Goal: Task Accomplishment & Management: Complete application form

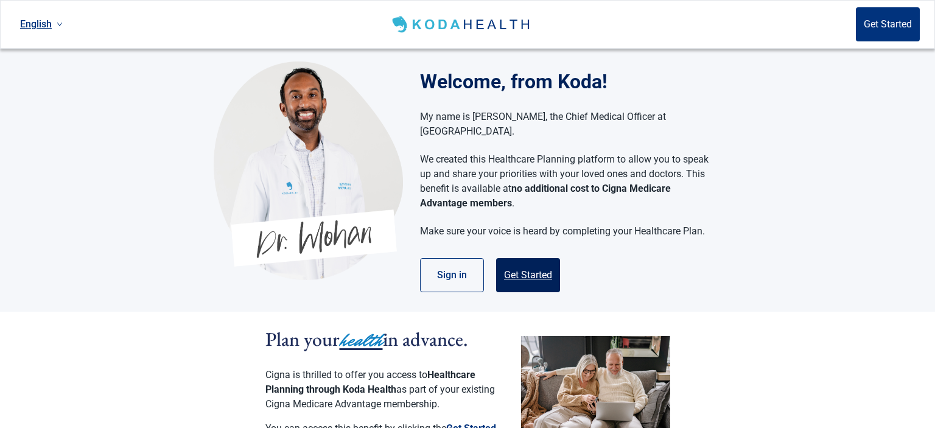
click at [537, 265] on button "Get Started" at bounding box center [528, 275] width 64 height 34
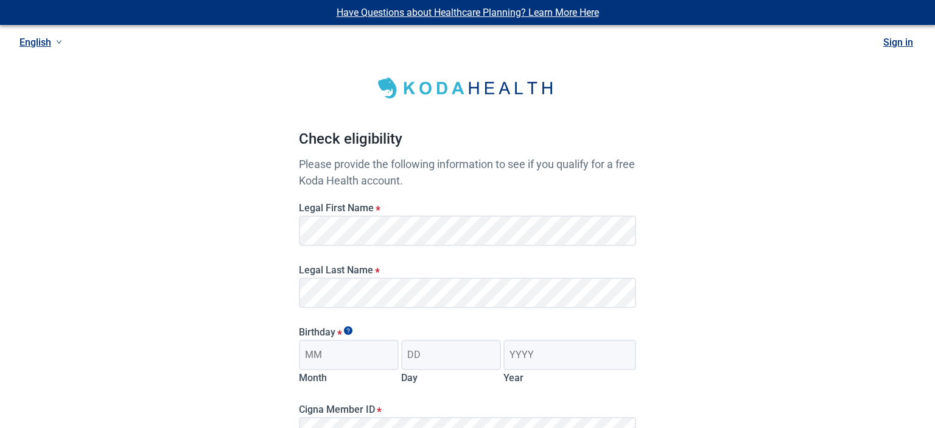
click at [546, 246] on div "Legal First Name *" at bounding box center [467, 220] width 347 height 62
click at [627, 234] on span "Main content" at bounding box center [630, 231] width 10 height 10
type input "11"
type input "29"
type input "1951"
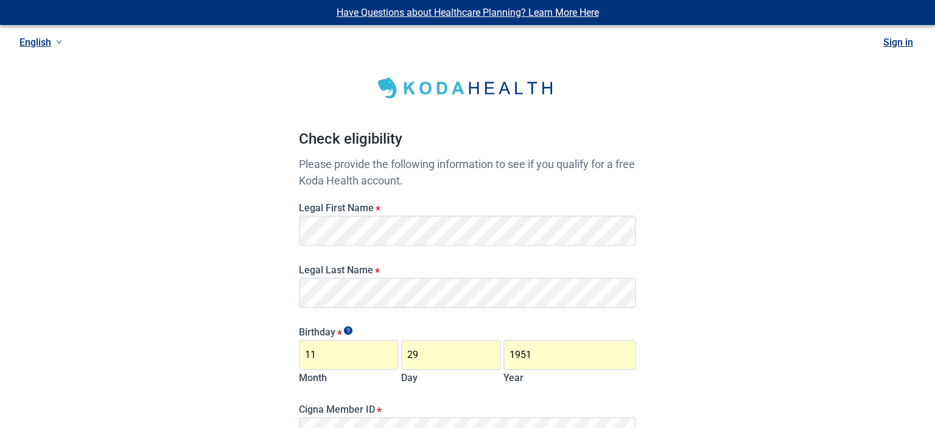
click at [629, 295] on span "Main content" at bounding box center [630, 293] width 10 height 10
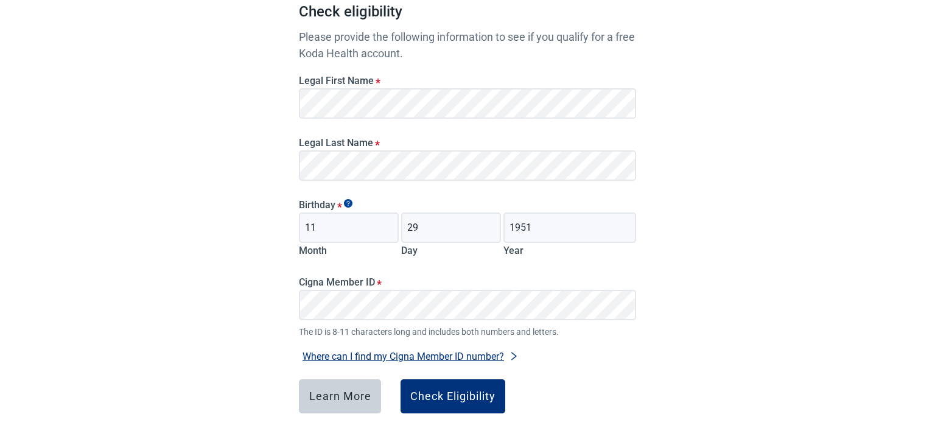
scroll to position [188, 0]
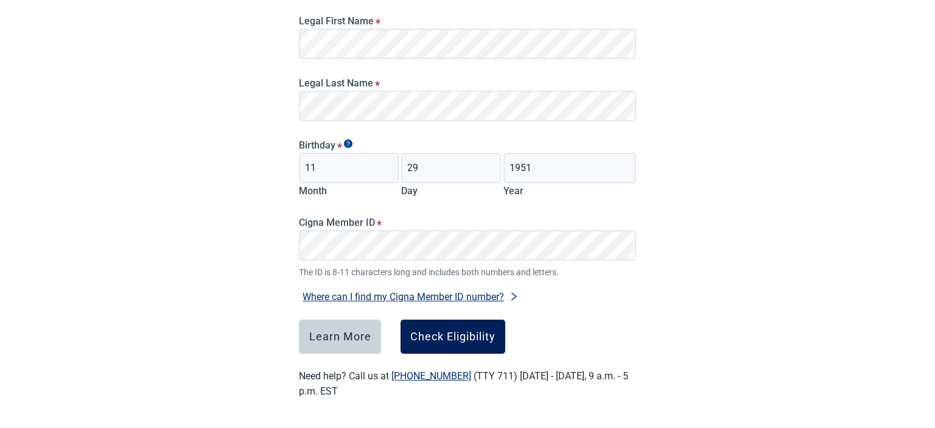
click at [417, 325] on button "Check Eligibility" at bounding box center [453, 337] width 105 height 34
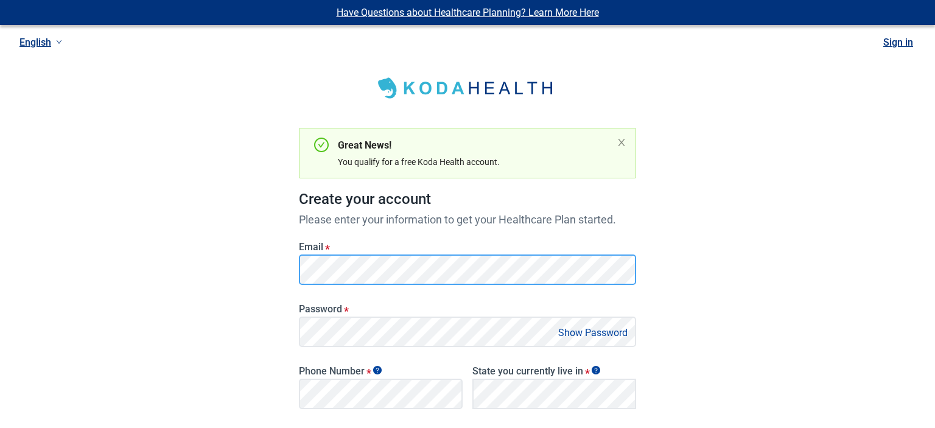
click at [611, 79] on div "Great News! You qualify for a free Koda Health account. Create your account Ple…" at bounding box center [467, 324] width 337 height 550
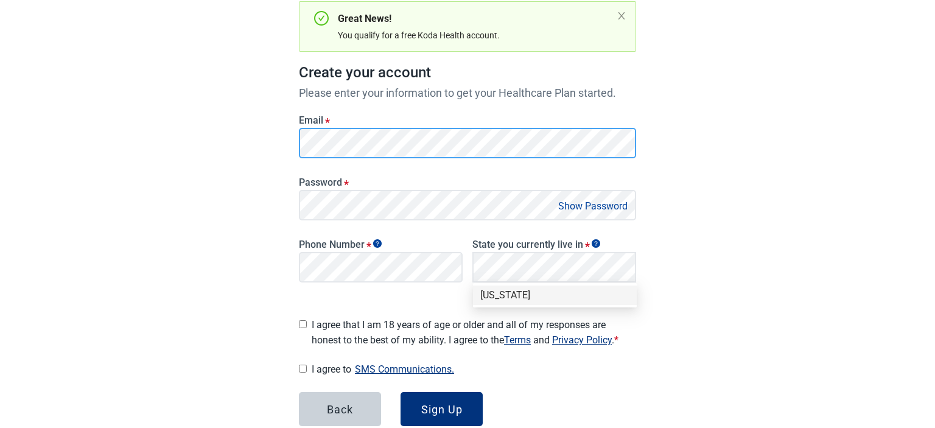
scroll to position [129, 0]
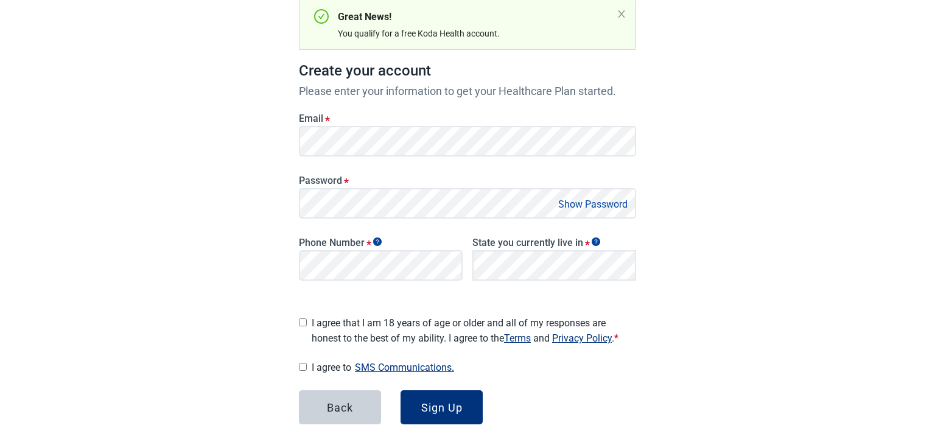
click at [596, 206] on button "Show Password" at bounding box center [593, 204] width 77 height 16
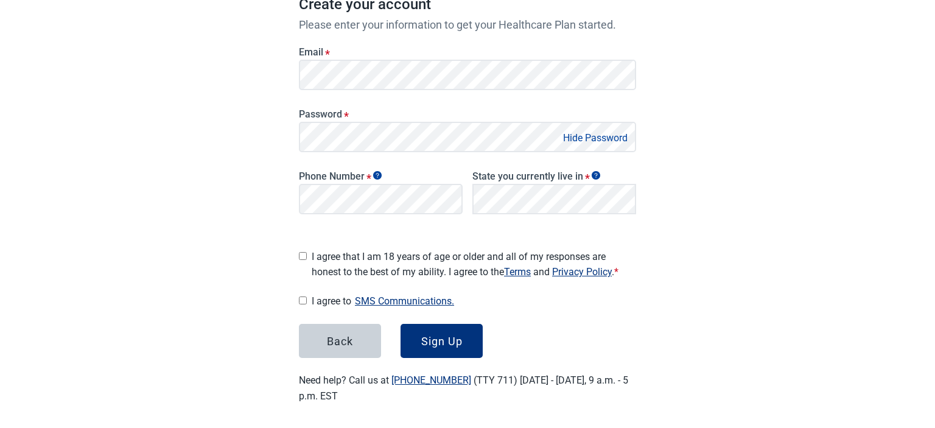
scroll to position [0, 0]
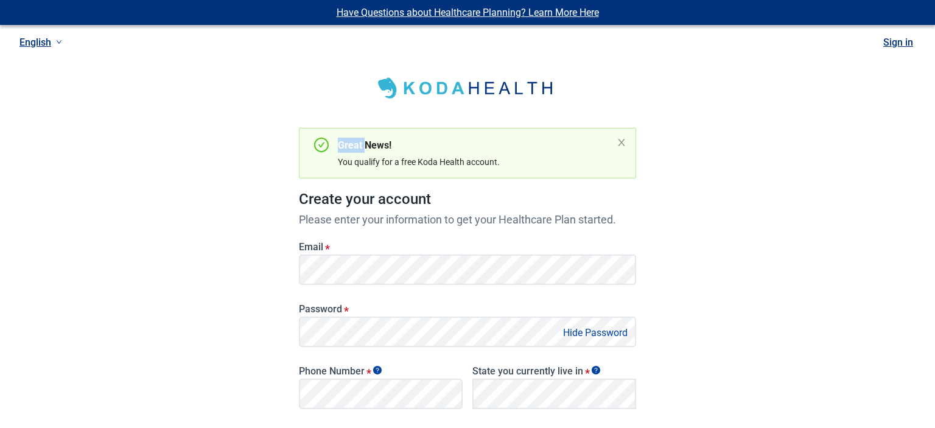
click at [345, 133] on div "Great News! You qualify for a free Koda Health account." at bounding box center [467, 153] width 337 height 51
click at [326, 199] on h1 "Create your account" at bounding box center [467, 199] width 337 height 23
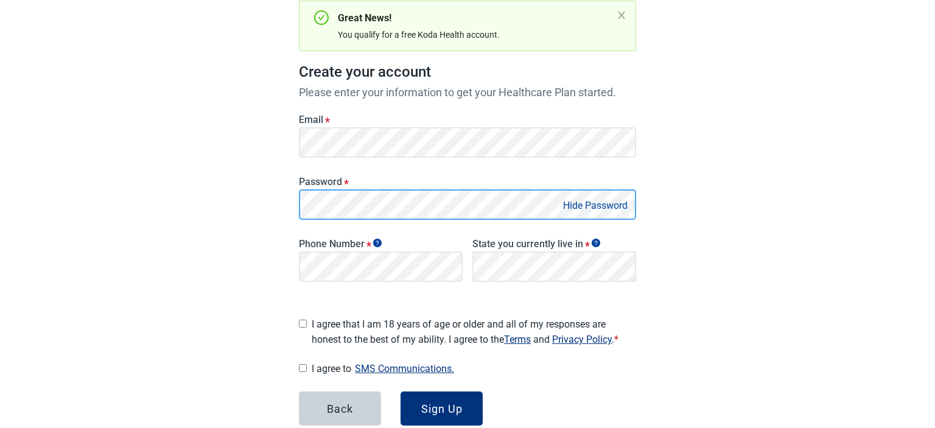
scroll to position [129, 0]
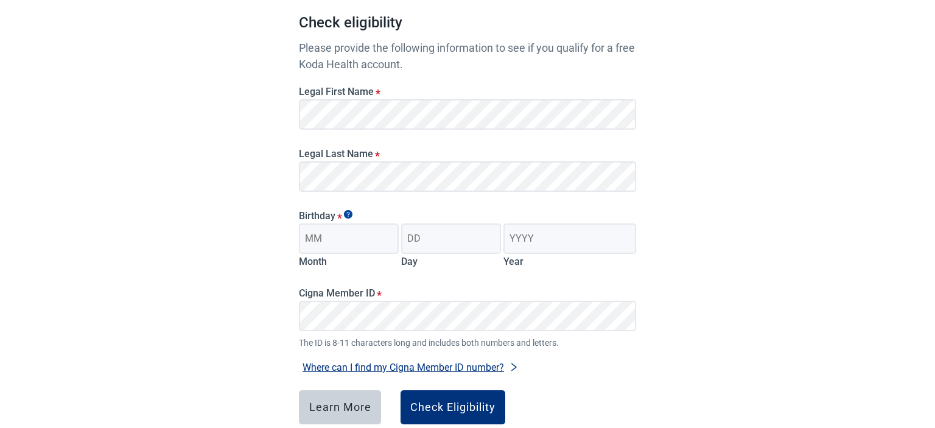
scroll to position [117, 0]
click at [630, 114] on span "Main content" at bounding box center [630, 114] width 10 height 10
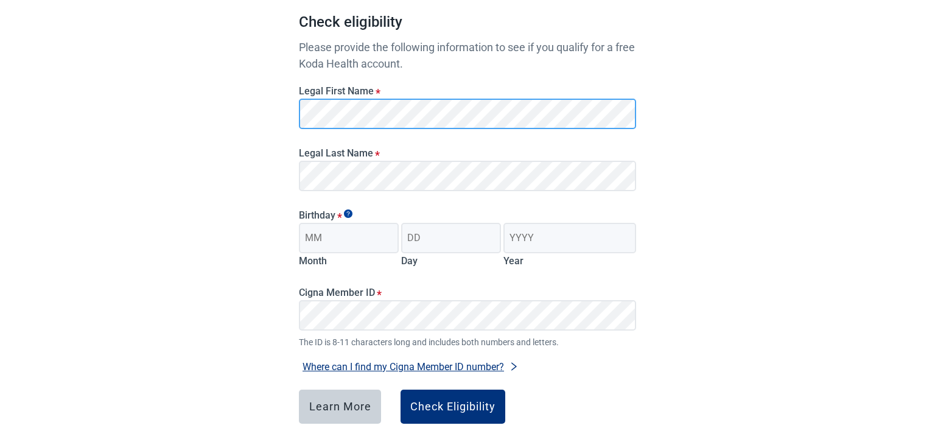
scroll to position [0, 0]
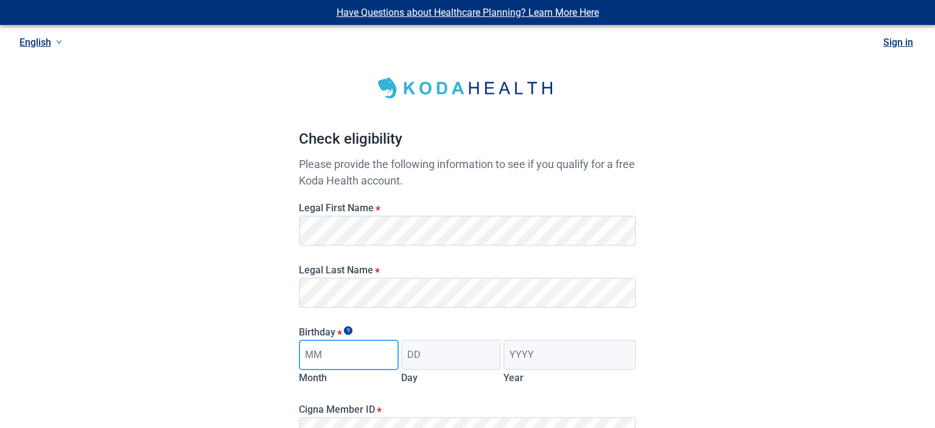
type input "11"
type input "29"
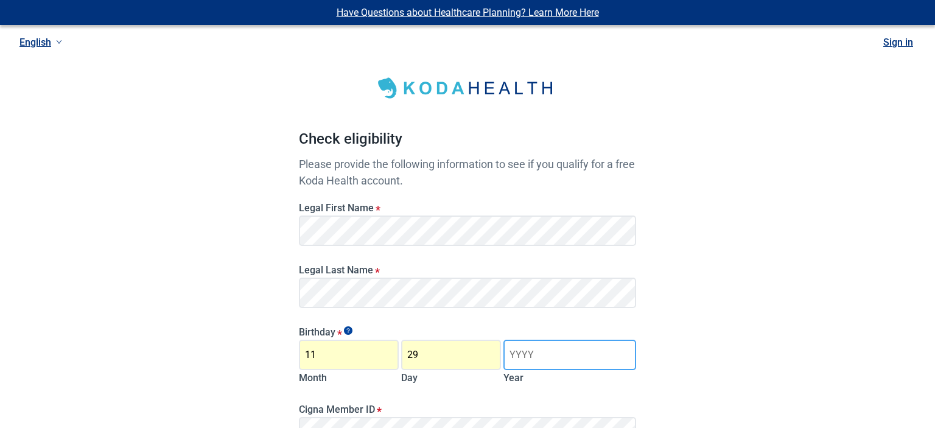
type input "1951"
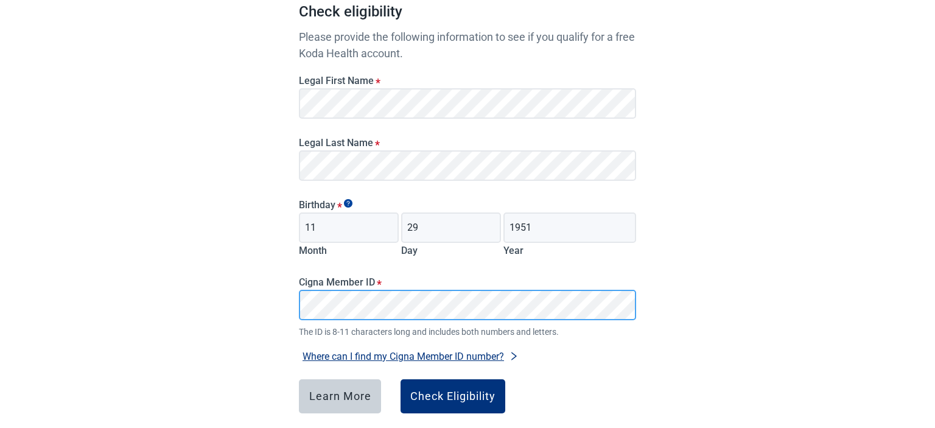
scroll to position [188, 0]
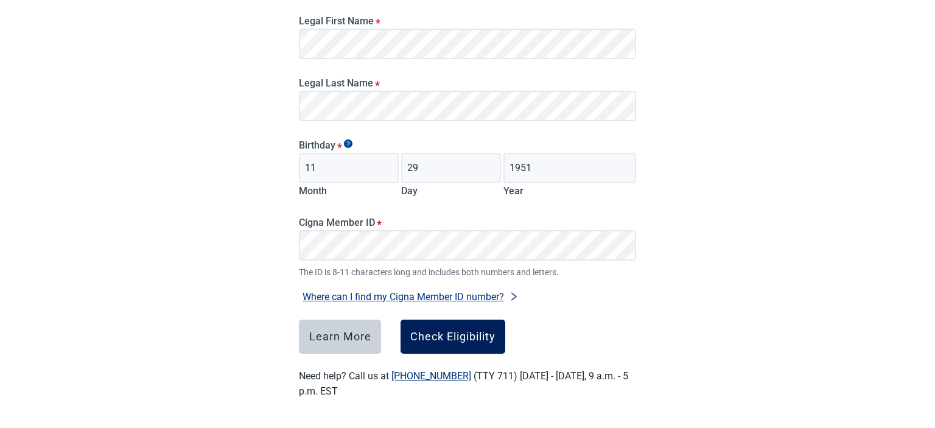
click at [422, 328] on button "Check Eligibility" at bounding box center [453, 337] width 105 height 34
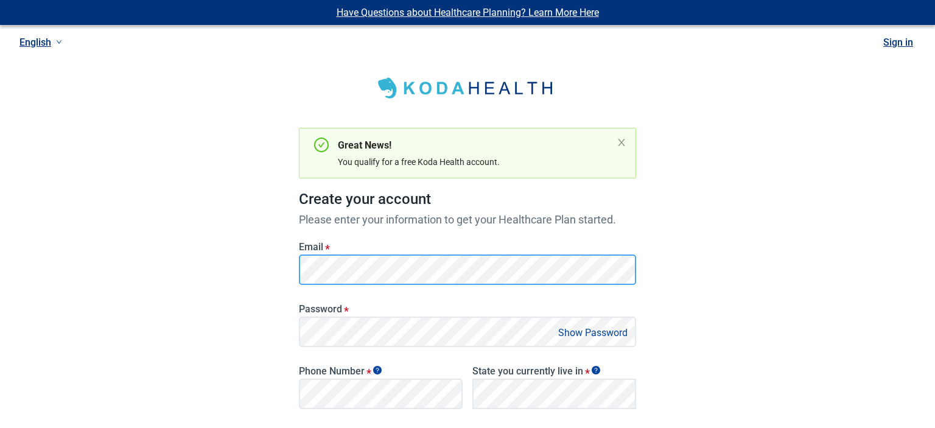
click at [598, 87] on div "Great News! You qualify for a free Koda Health account. Create your account Ple…" at bounding box center [467, 324] width 337 height 550
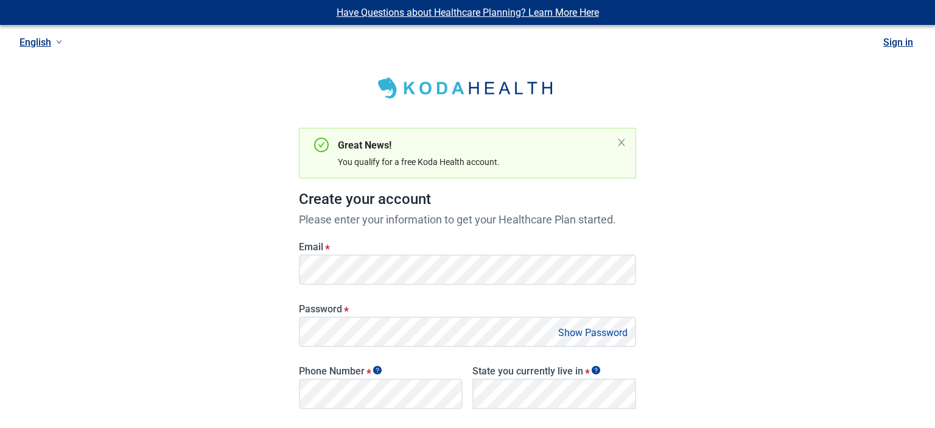
click at [597, 330] on button "Show Password" at bounding box center [593, 333] width 77 height 16
click at [359, 136] on div "Great News! You qualify for a free Koda Health account." at bounding box center [467, 153] width 337 height 51
